Goal: Task Accomplishment & Management: Manage account settings

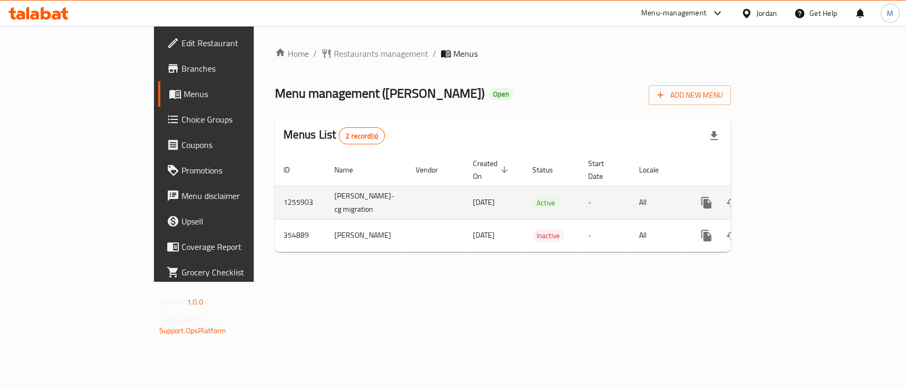
click at [795, 192] on link "enhanced table" at bounding box center [782, 202] width 25 height 25
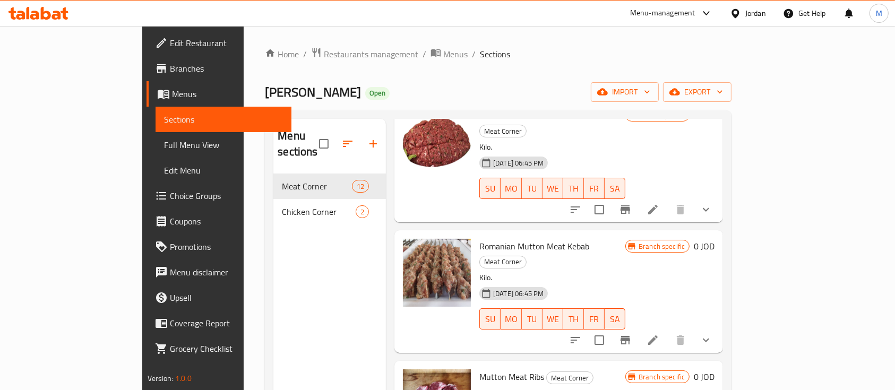
scroll to position [212, 0]
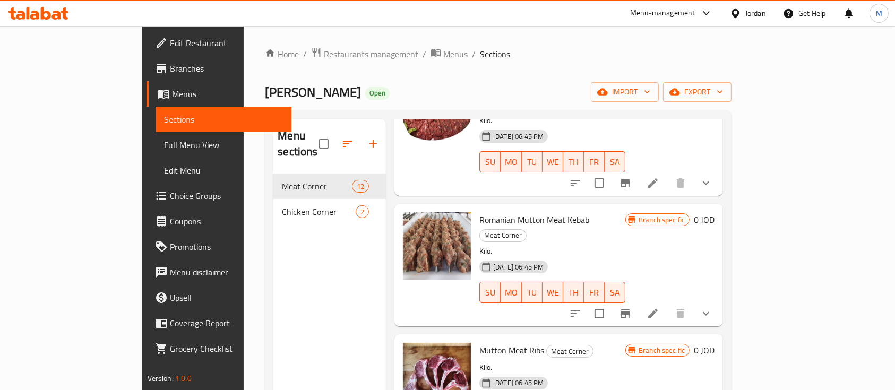
click at [712, 307] on icon "show more" at bounding box center [705, 313] width 13 height 13
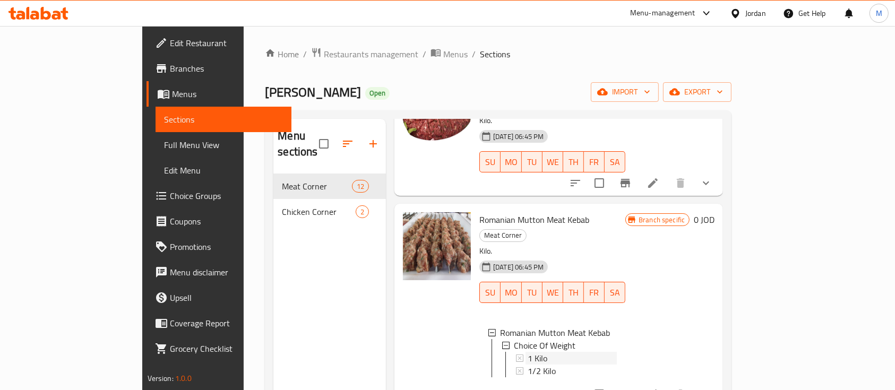
click at [539, 352] on div "1 Kilo" at bounding box center [571, 358] width 89 height 13
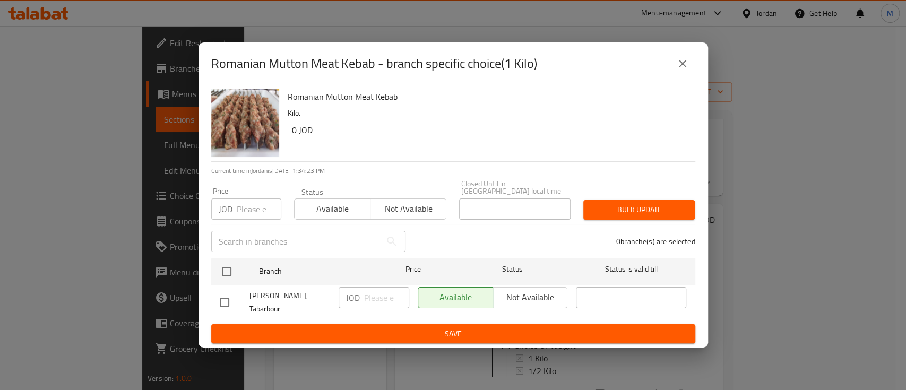
click at [677, 76] on button "close" at bounding box center [682, 63] width 25 height 25
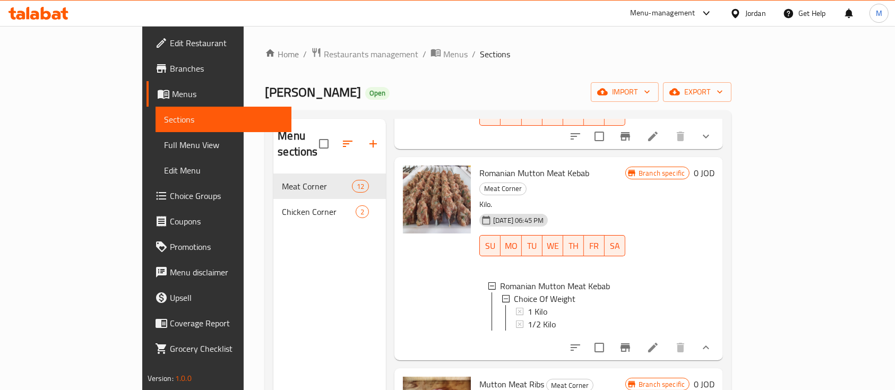
scroll to position [283, 0]
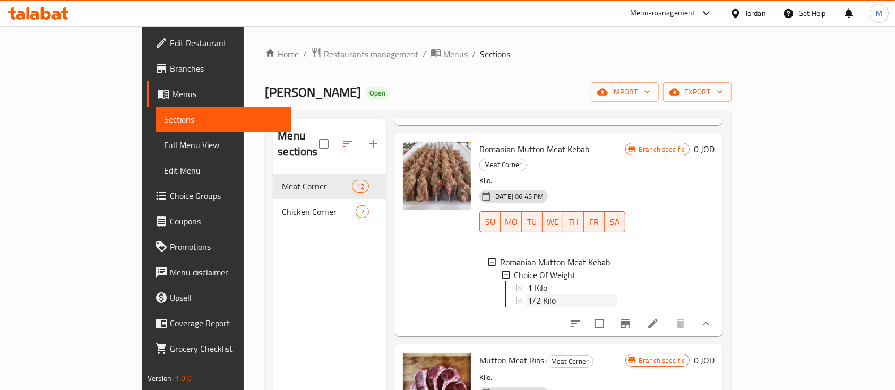
click at [536, 294] on div "1/2 Kilo" at bounding box center [571, 300] width 89 height 13
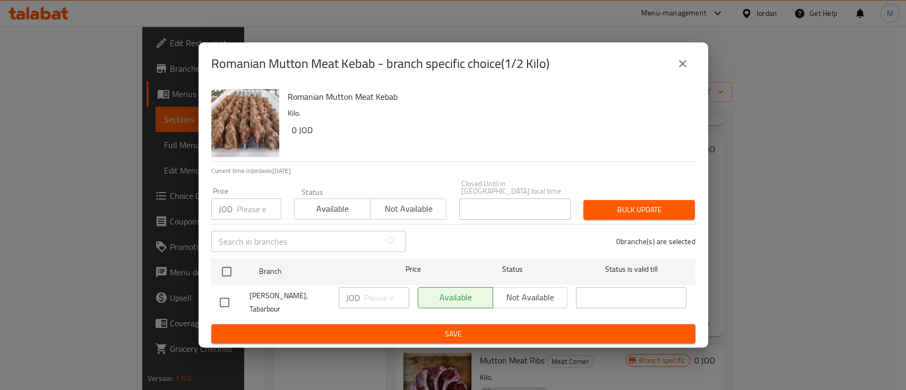
click at [680, 70] on icon "close" at bounding box center [682, 63] width 13 height 13
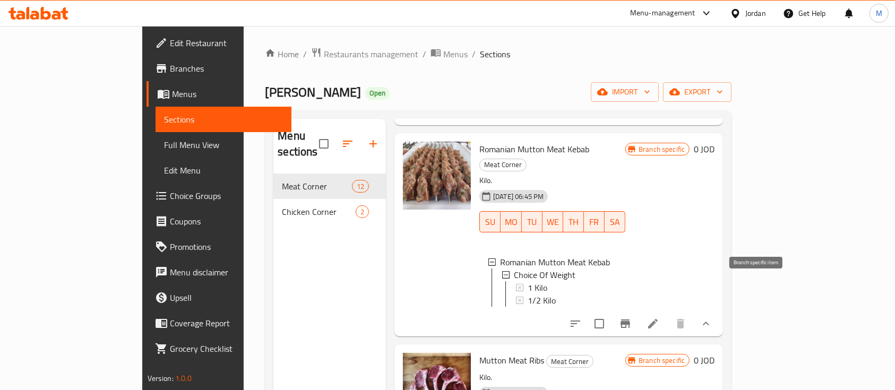
click at [638, 311] on button "Branch-specific-item" at bounding box center [624, 323] width 25 height 25
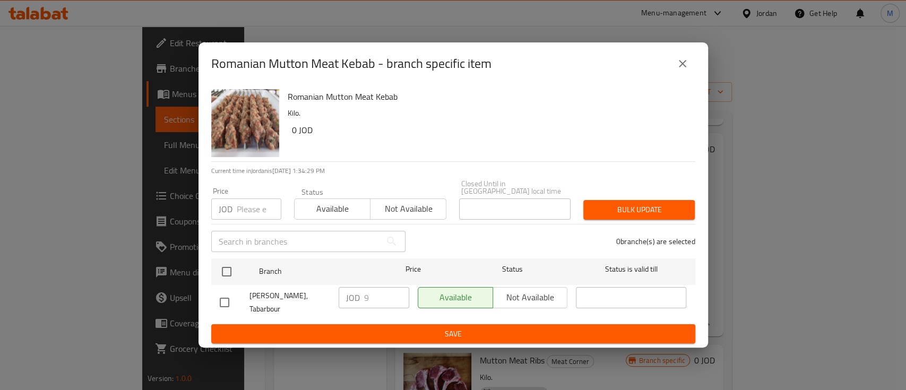
click at [683, 70] on icon "close" at bounding box center [682, 63] width 13 height 13
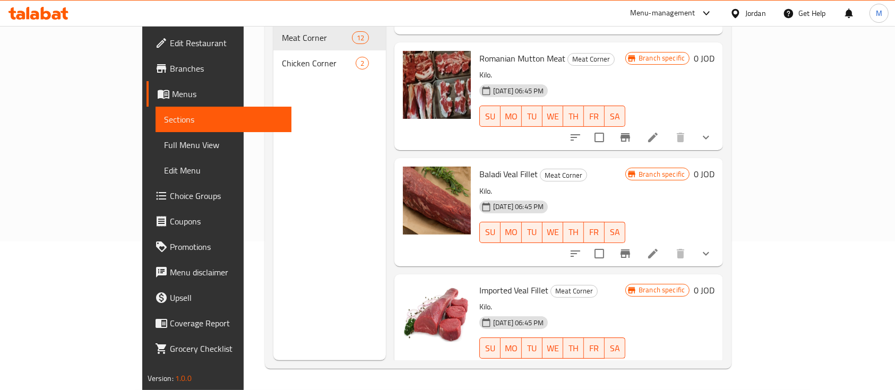
scroll to position [340, 0]
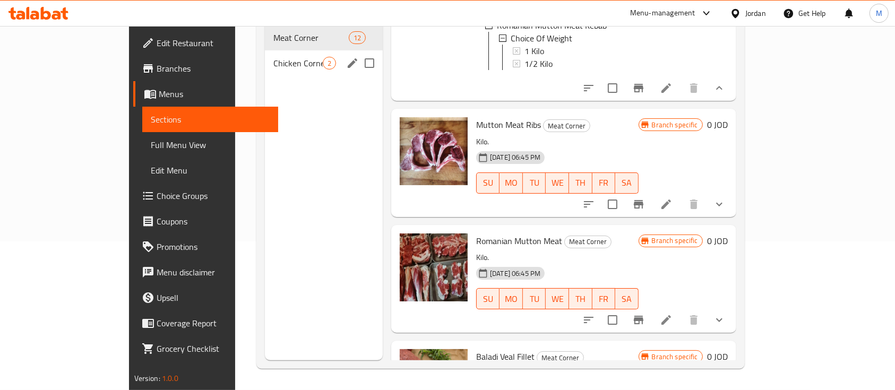
click at [273, 57] on span "Chicken Corner" at bounding box center [297, 63] width 49 height 13
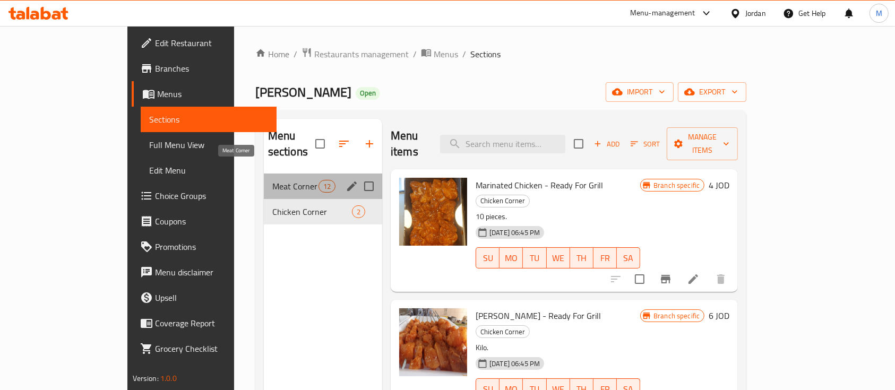
click at [272, 180] on span "Meat Corner" at bounding box center [295, 186] width 46 height 13
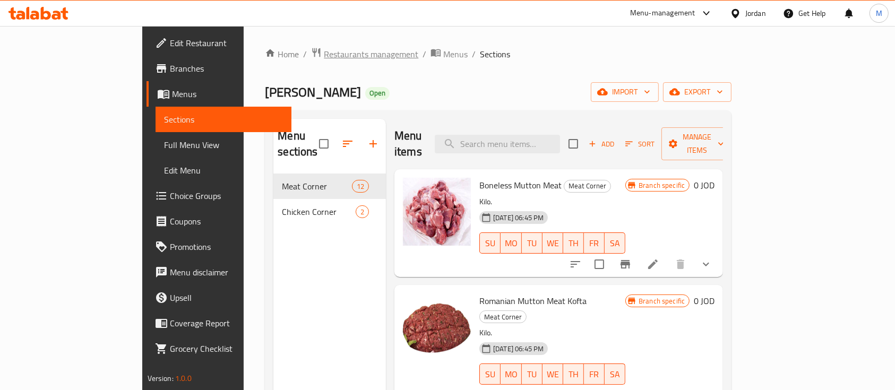
click at [324, 53] on span "Restaurants management" at bounding box center [371, 54] width 94 height 13
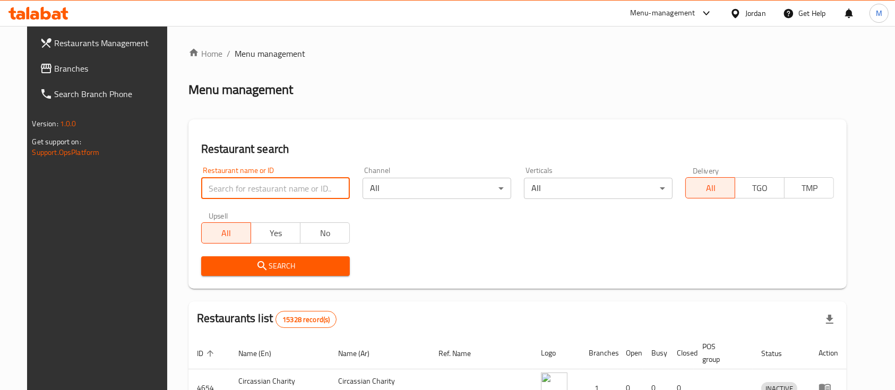
click at [316, 181] on input "search" at bounding box center [275, 188] width 149 height 21
type input "س"
type input "القضماني"
click button "Search" at bounding box center [275, 266] width 149 height 20
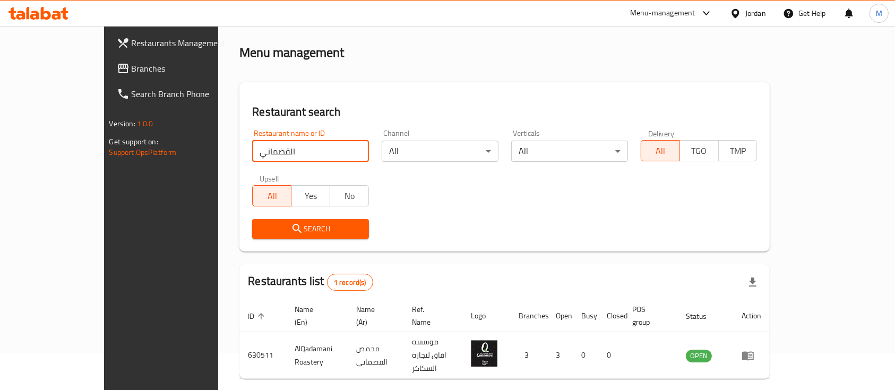
scroll to position [62, 0]
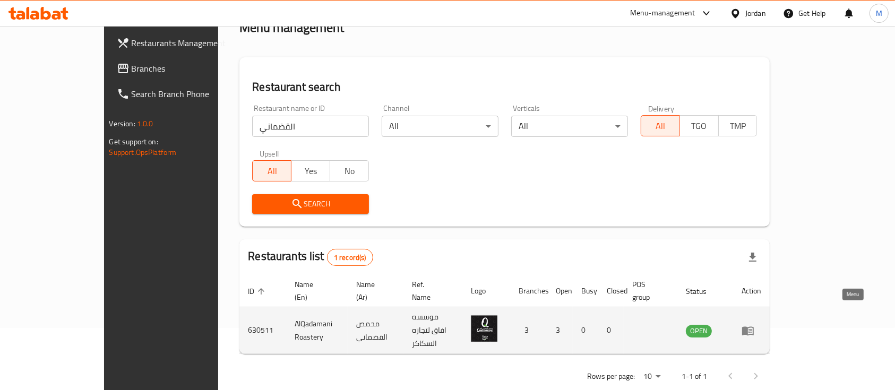
click at [753, 326] on icon "enhanced table" at bounding box center [748, 330] width 12 height 9
